Goal: Task Accomplishment & Management: Complete application form

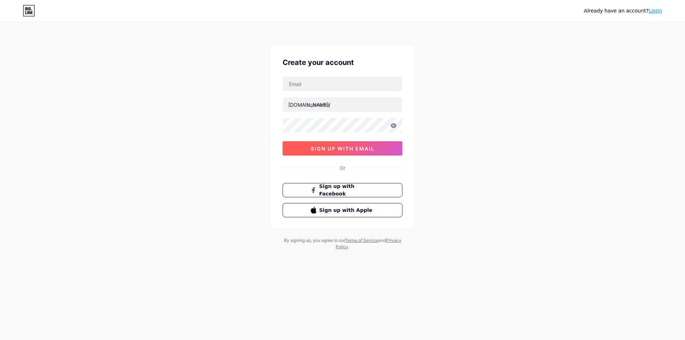
click at [313, 147] on span "sign up with email" at bounding box center [343, 148] width 64 height 6
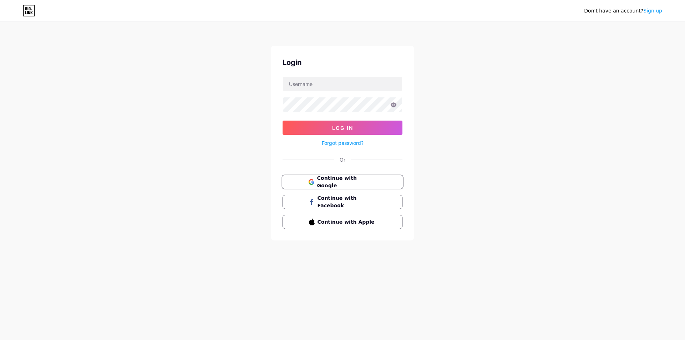
click at [336, 185] on span "Continue with Google" at bounding box center [347, 181] width 60 height 15
click at [343, 200] on span "Continue with Facebook" at bounding box center [347, 201] width 60 height 15
